Goal: Information Seeking & Learning: Learn about a topic

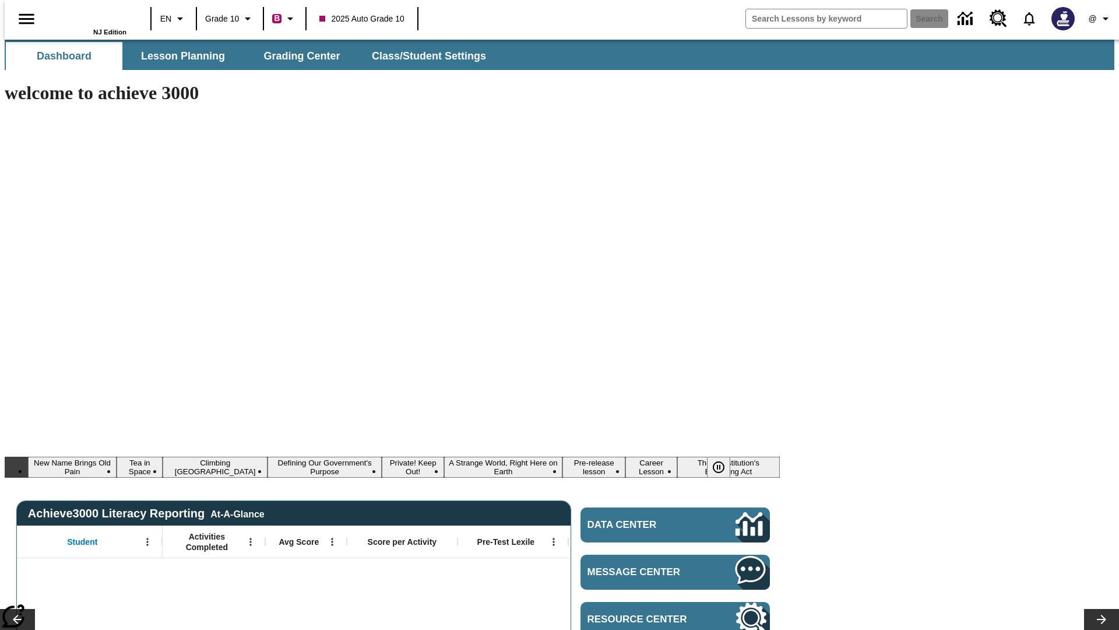
type input "-1"
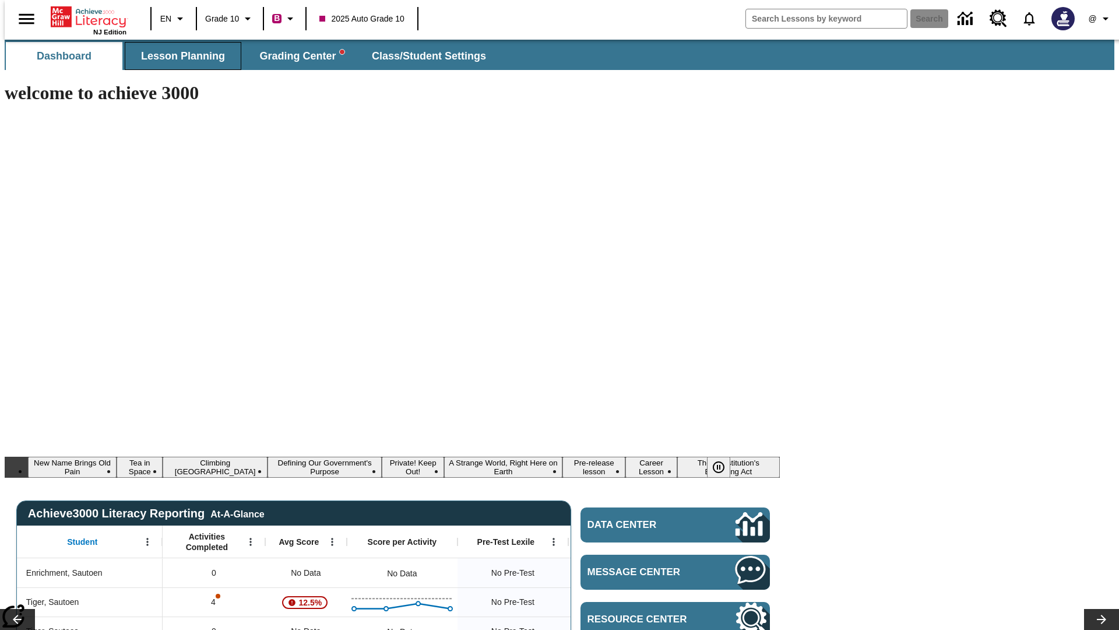
click at [178, 56] on span "Lesson Planning" at bounding box center [183, 56] width 84 height 13
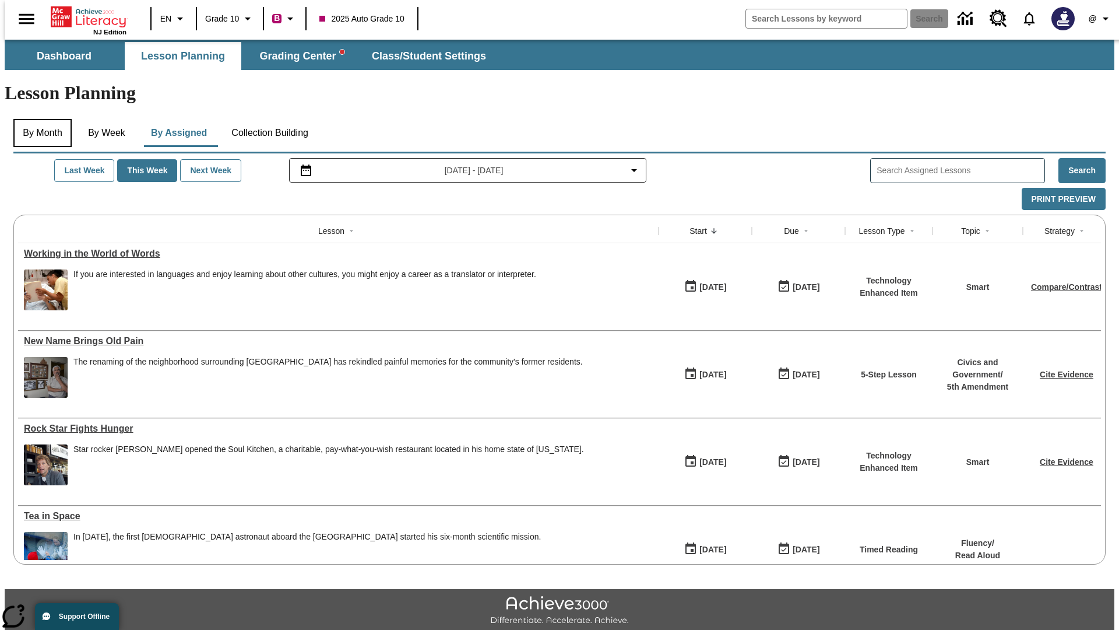
click at [39, 119] on button "By Month" at bounding box center [42, 133] width 58 height 28
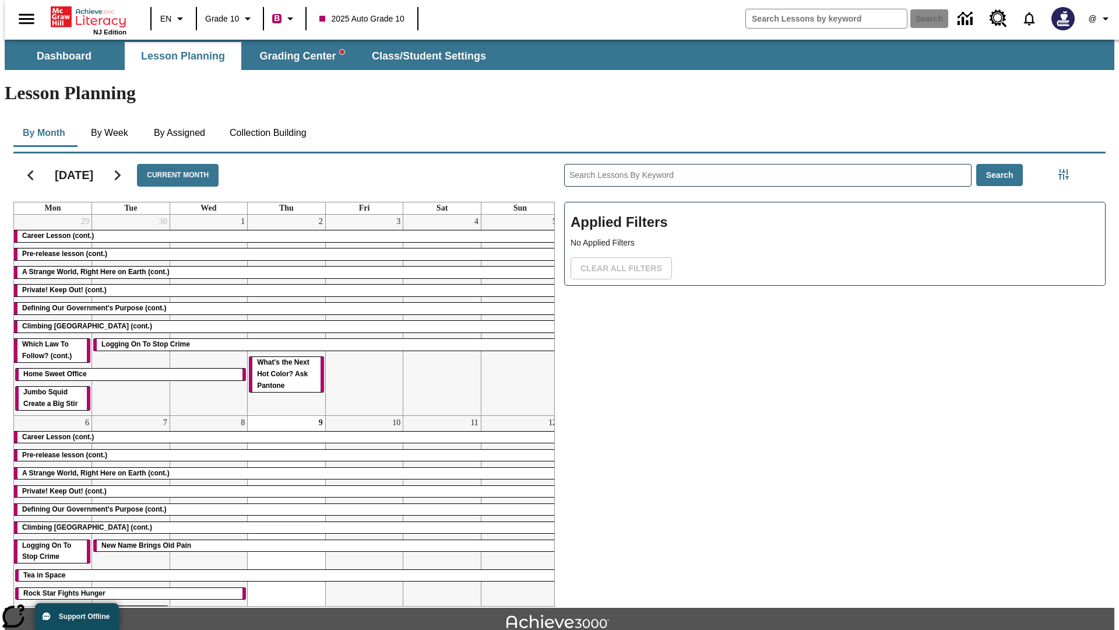
click at [282, 230] on div "Career Lesson (cont.)" at bounding box center [286, 236] width 545 height 12
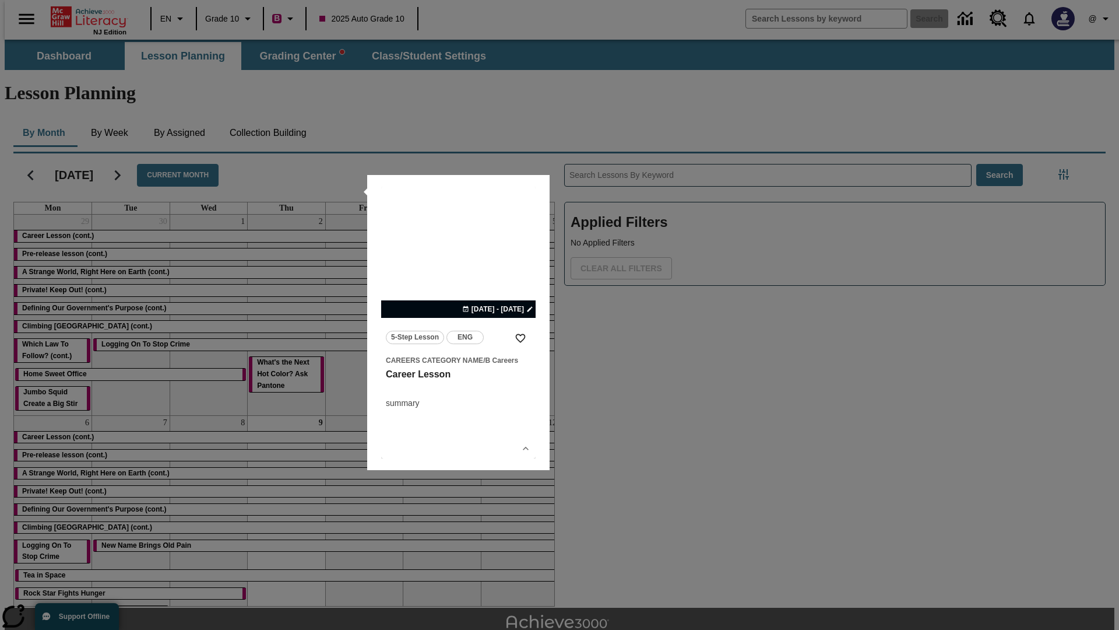
scroll to position [26, 0]
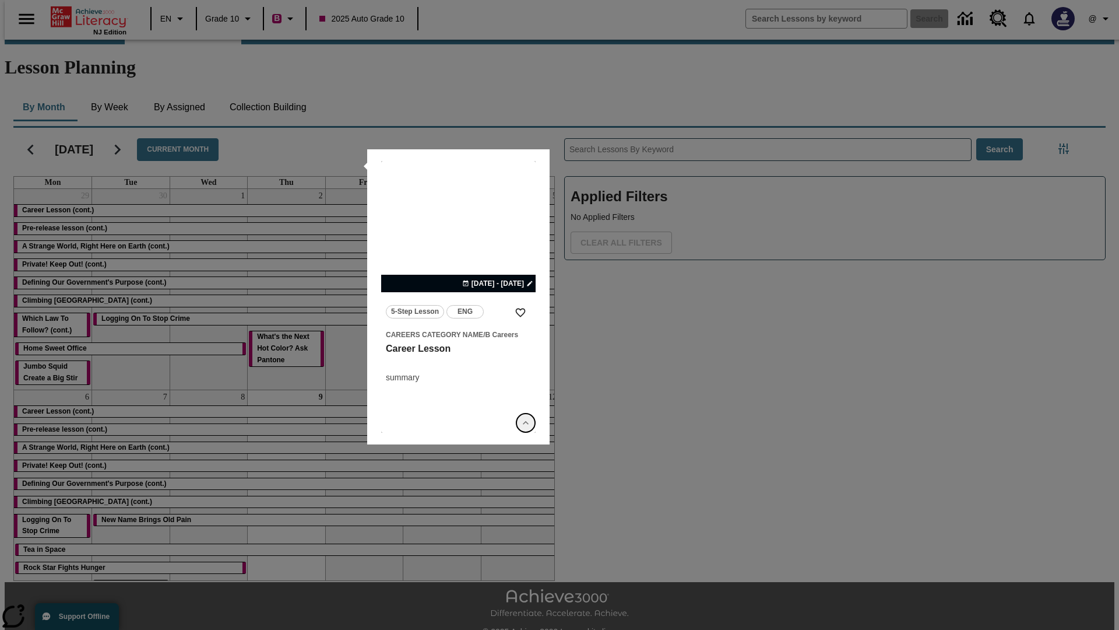
click at [526, 423] on icon "Show Details" at bounding box center [526, 423] width 12 height 12
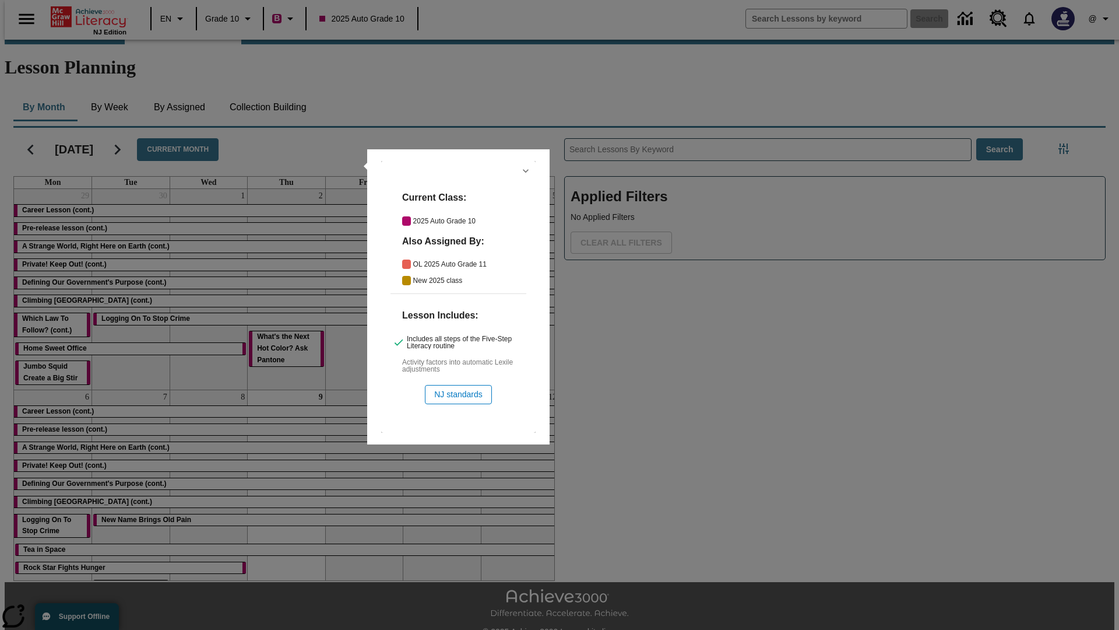
click at [526, 171] on icon "Hide Details" at bounding box center [526, 171] width 12 height 12
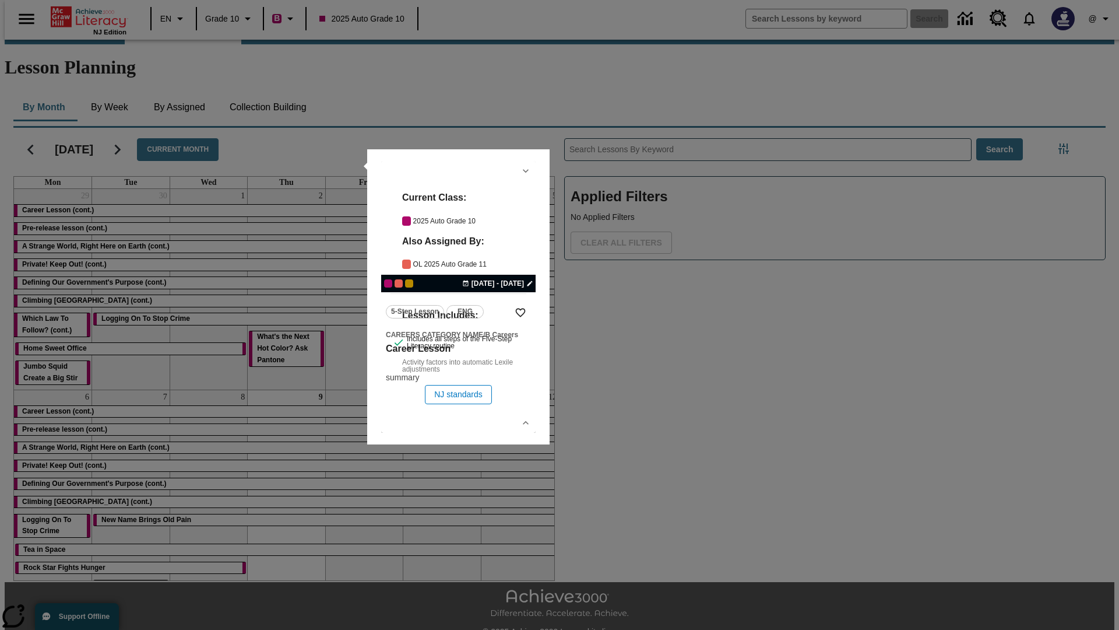
click at [458, 297] on link "lesson details" at bounding box center [458, 297] width 154 height 272
